Goal: Communication & Community: Answer question/provide support

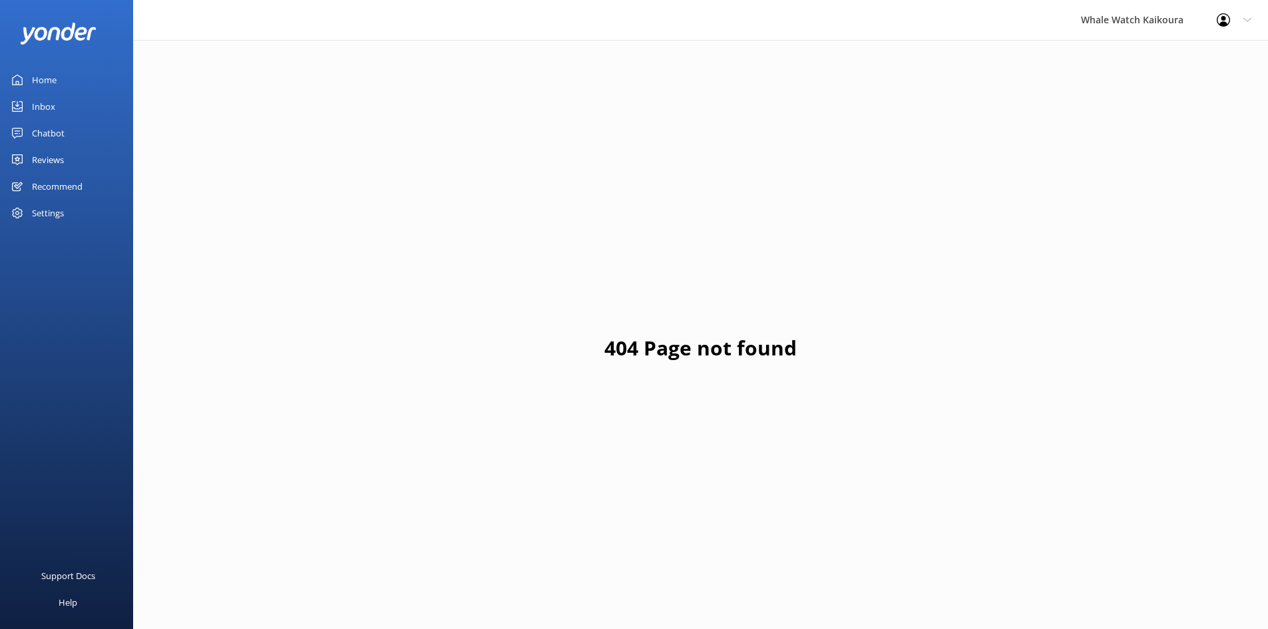
click at [27, 103] on link "Inbox" at bounding box center [66, 106] width 133 height 27
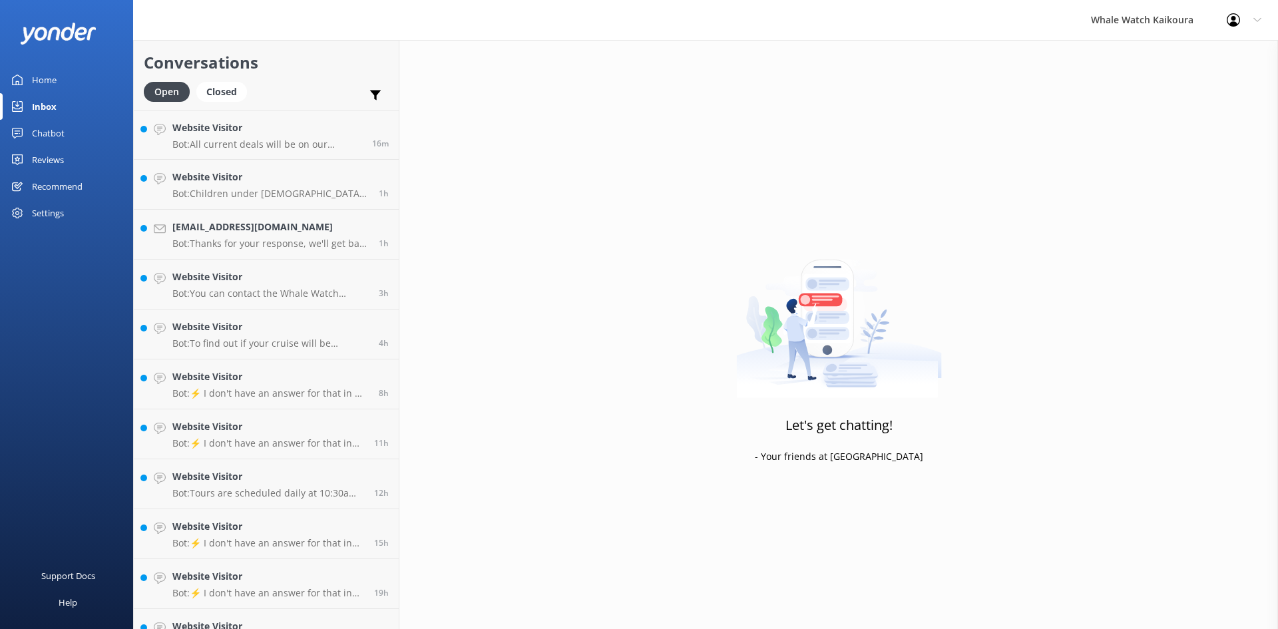
scroll to position [379, 0]
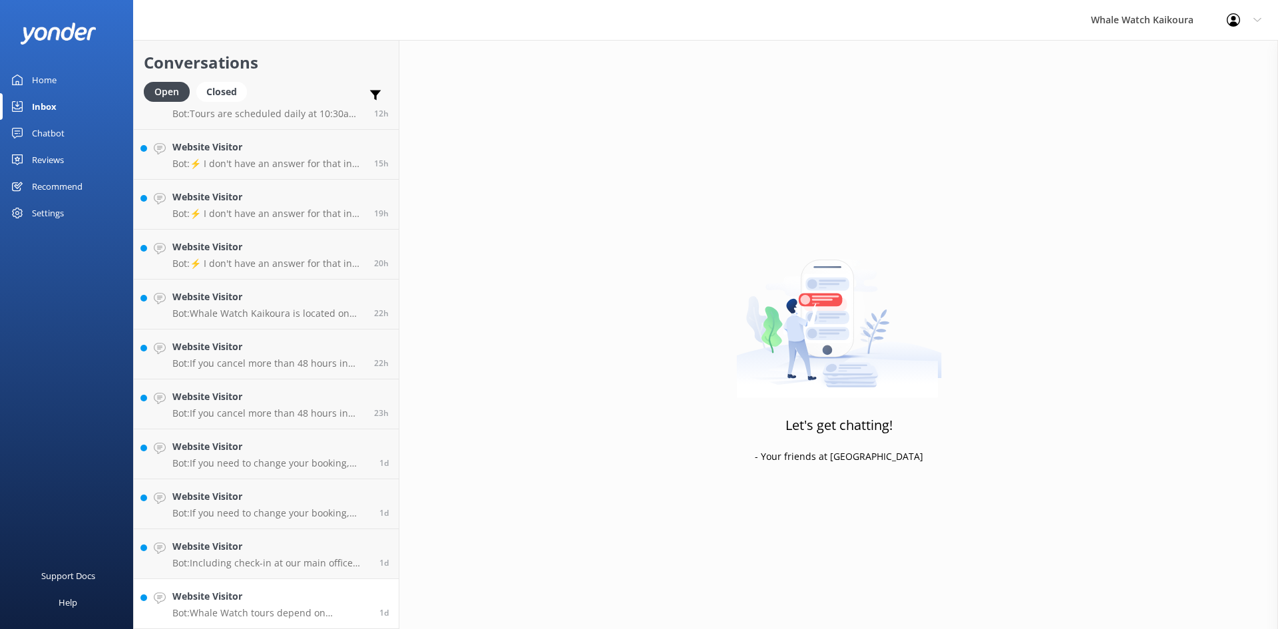
click at [304, 612] on p "Bot: Whale Watch tours depend on favourable sea and weather conditions. The cap…" at bounding box center [270, 613] width 197 height 12
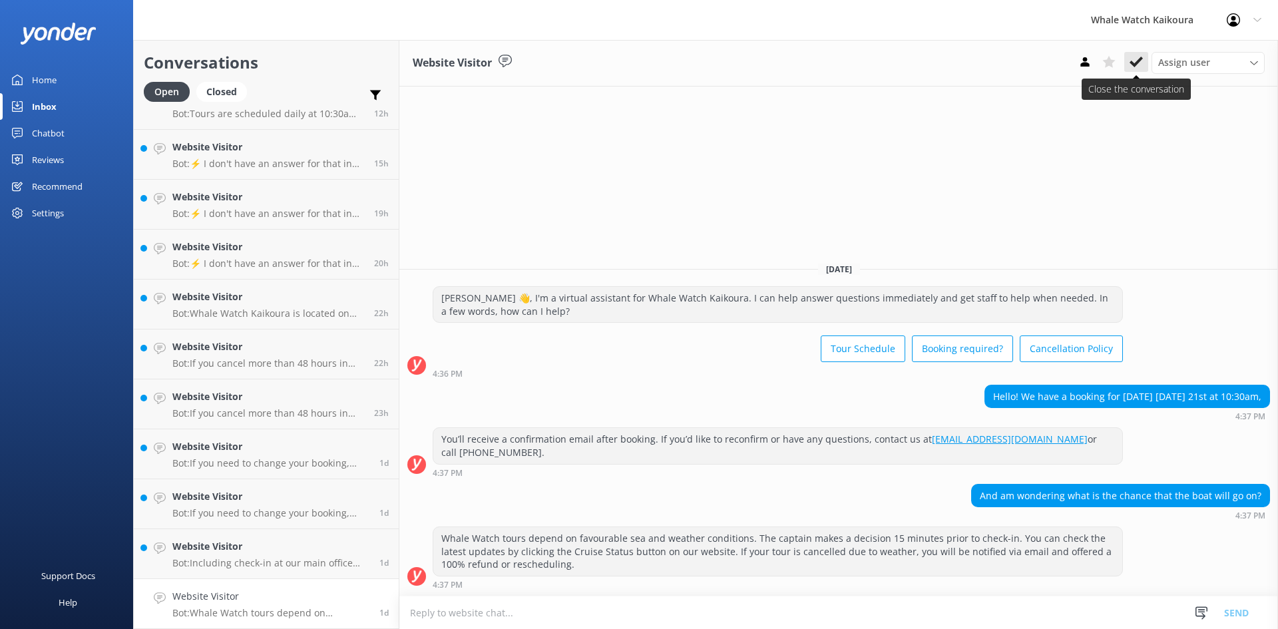
click at [1129, 53] on button at bounding box center [1136, 62] width 24 height 20
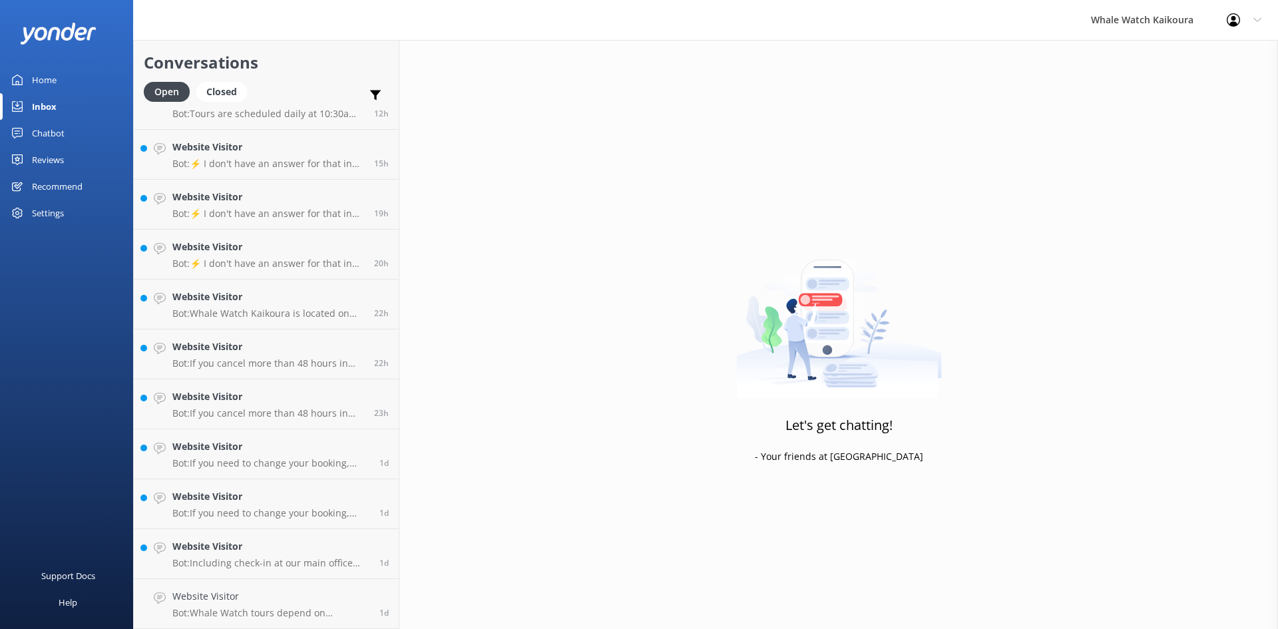
scroll to position [329, 0]
